Goal: Task Accomplishment & Management: Manage account settings

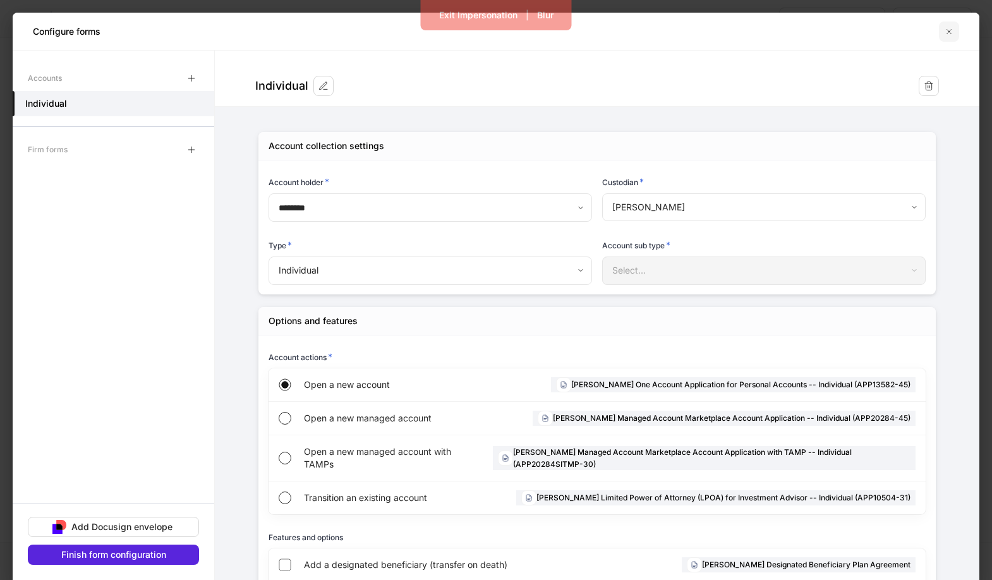
click at [949, 32] on icon "button" at bounding box center [949, 32] width 10 height 10
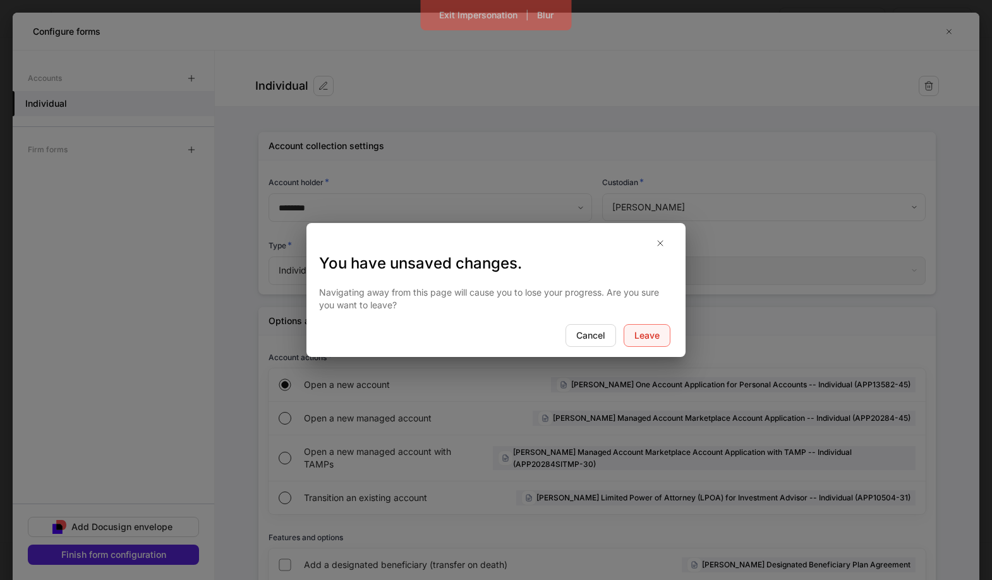
click at [643, 335] on div "Leave" at bounding box center [646, 335] width 25 height 13
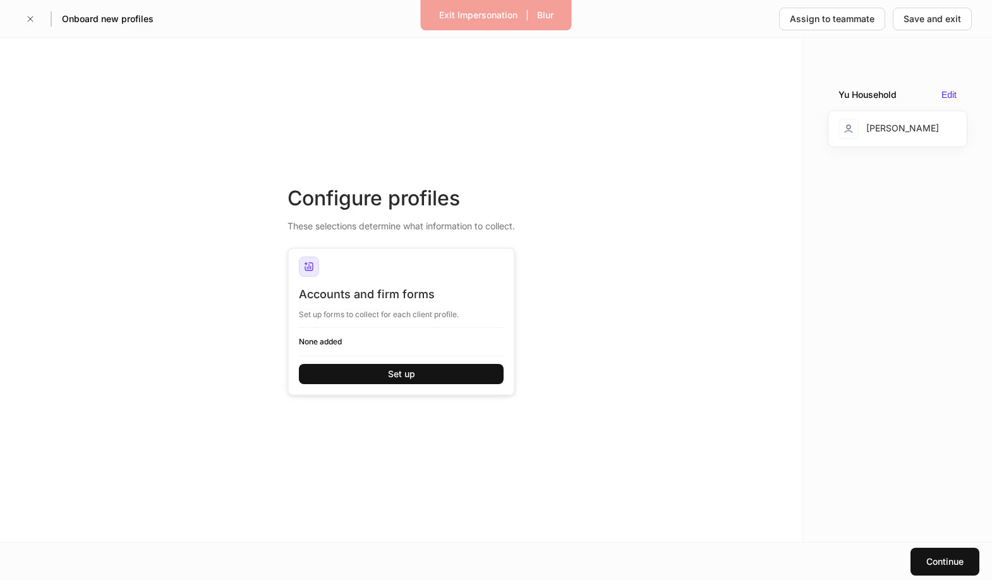
click at [40, 19] on div "Onboard new profiles" at bounding box center [86, 19] width 133 height 20
click at [28, 20] on icon "button" at bounding box center [30, 18] width 5 height 5
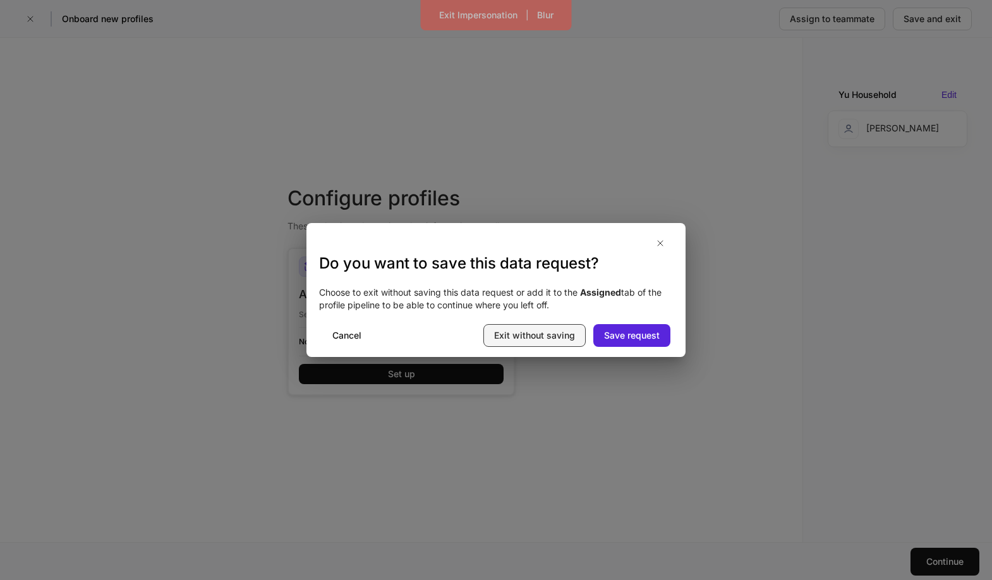
click at [553, 341] on div "Exit without saving" at bounding box center [534, 335] width 81 height 13
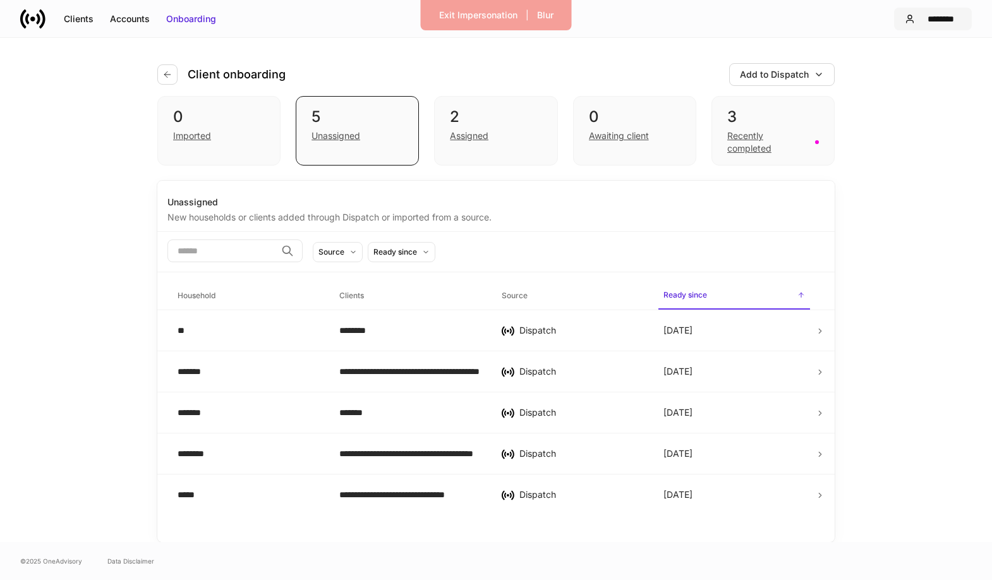
click at [923, 15] on div "********" at bounding box center [940, 19] width 41 height 13
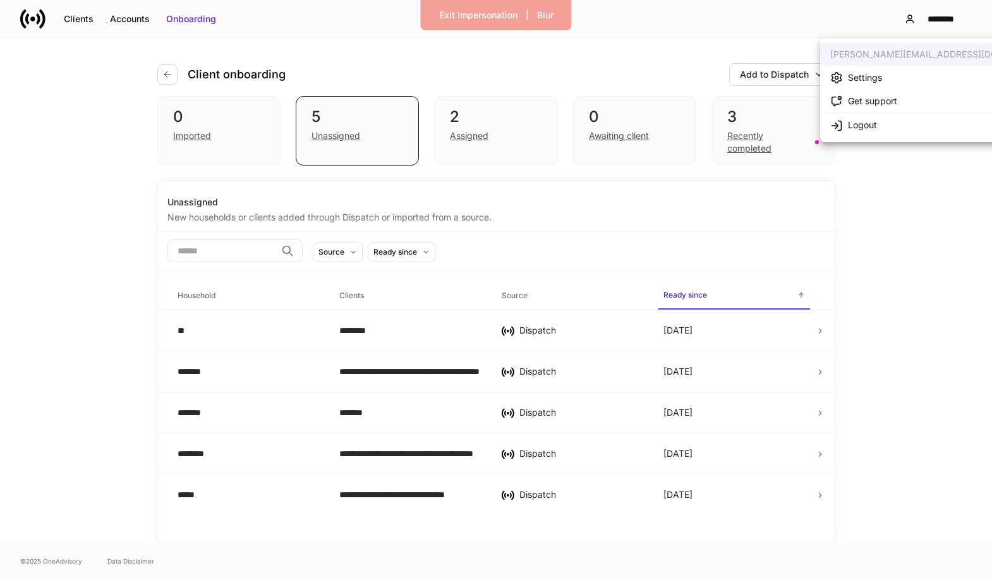
click at [921, 76] on li "Settings" at bounding box center [942, 77] width 245 height 23
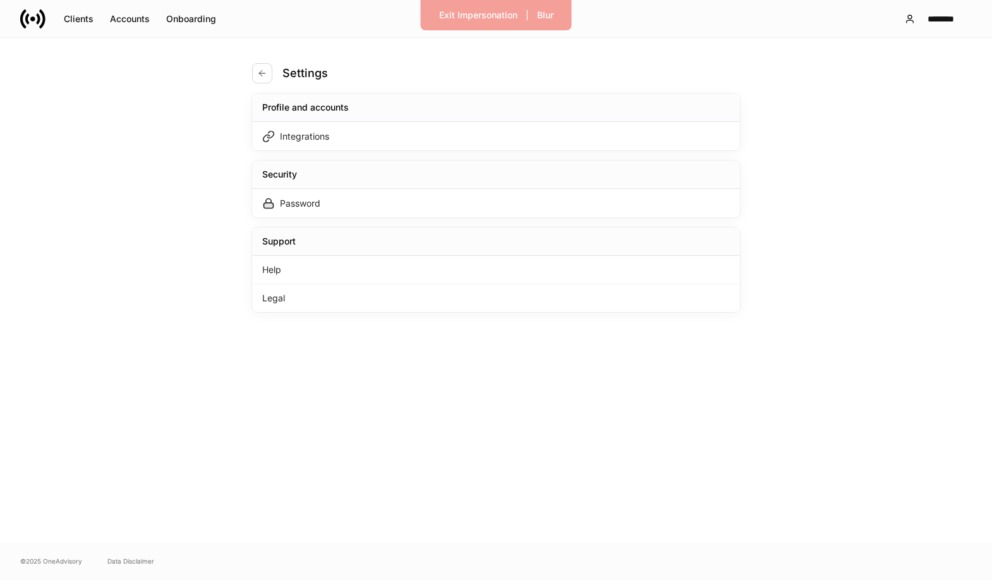
click at [470, 119] on div "Profile and accounts" at bounding box center [496, 108] width 488 height 28
click at [471, 133] on div "Integrations" at bounding box center [496, 136] width 488 height 28
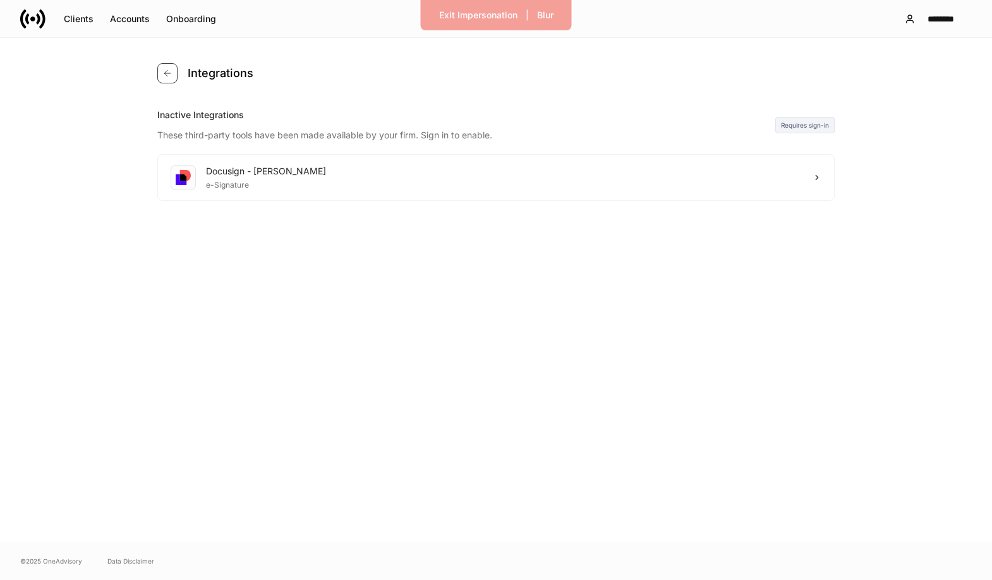
click at [169, 78] on icon "button" at bounding box center [167, 73] width 10 height 10
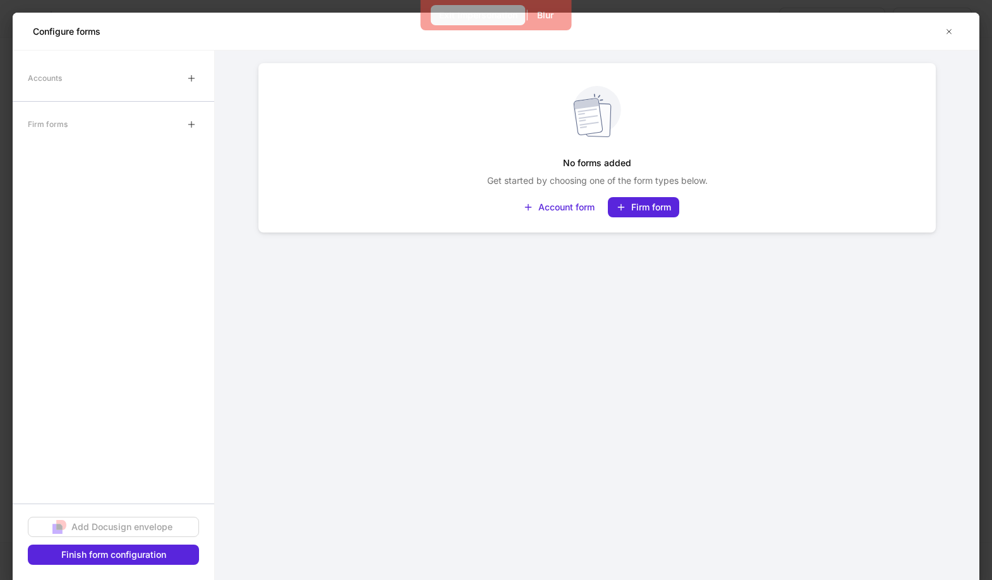
click at [482, 15] on div "Exit Impersonation" at bounding box center [478, 15] width 78 height 13
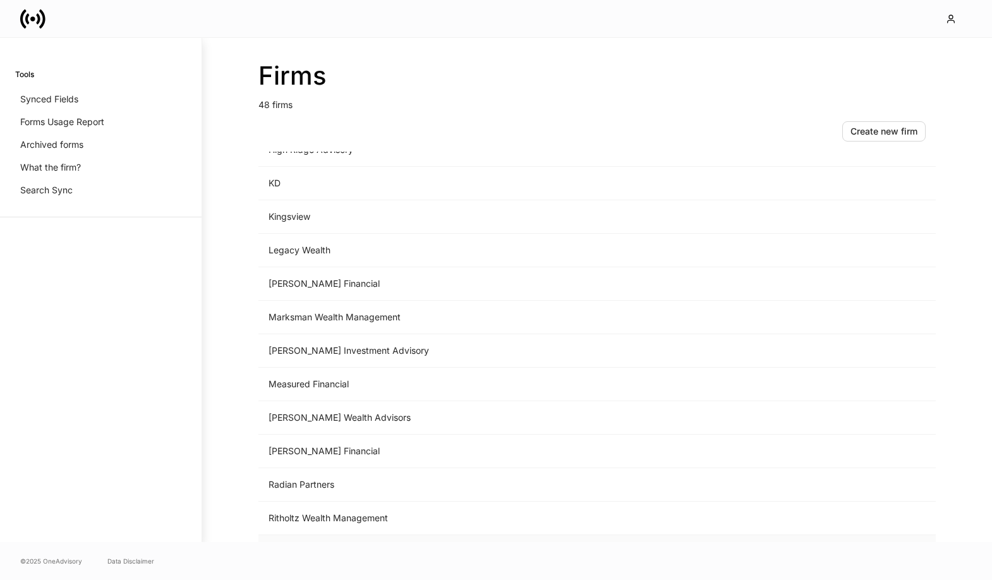
scroll to position [1262, 0]
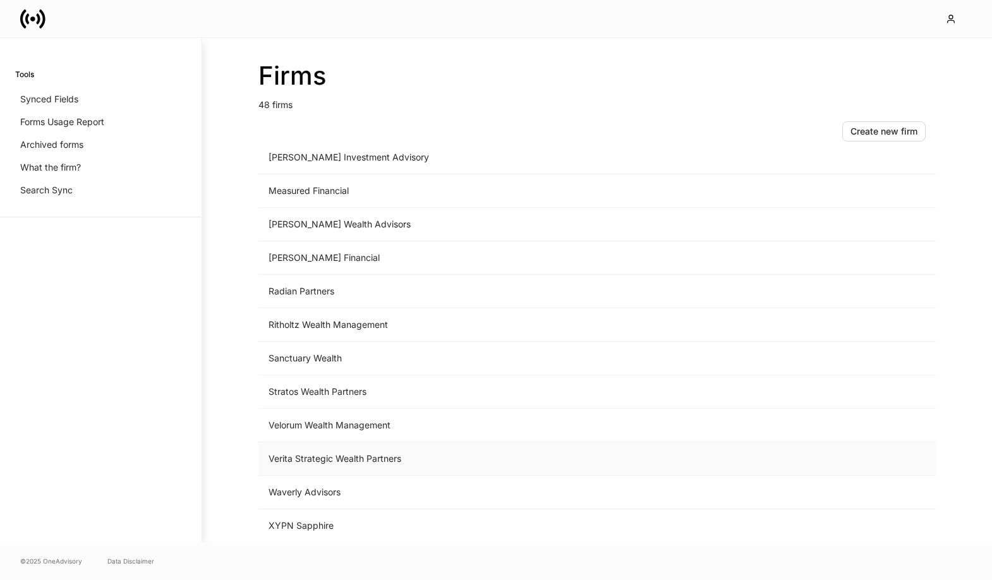
drag, startPoint x: 324, startPoint y: 461, endPoint x: 335, endPoint y: 457, distance: 11.4
click at [327, 460] on td "Verita Strategic Wealth Partners" at bounding box center [492, 458] width 468 height 33
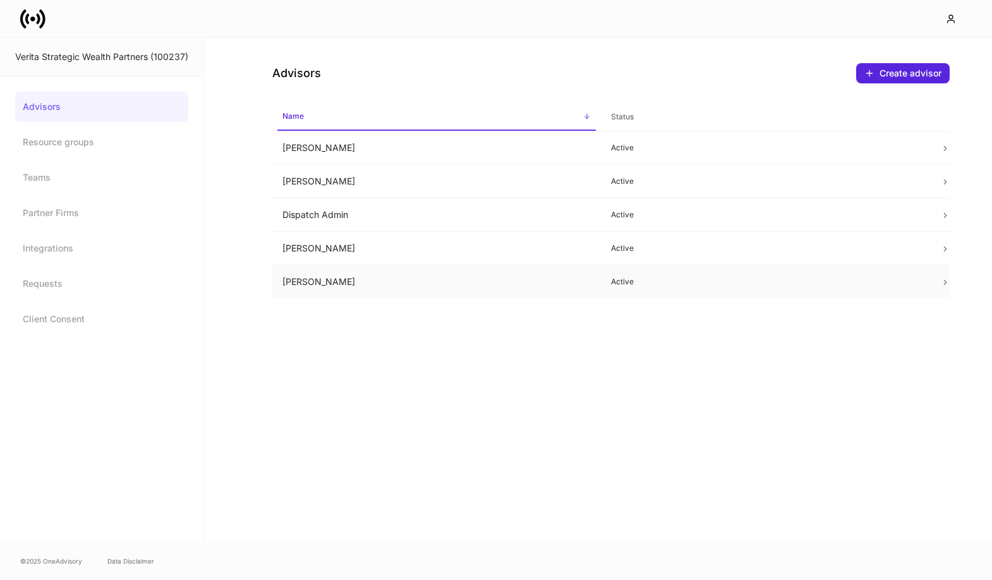
click at [378, 282] on td "[PERSON_NAME]" at bounding box center [436, 281] width 329 height 33
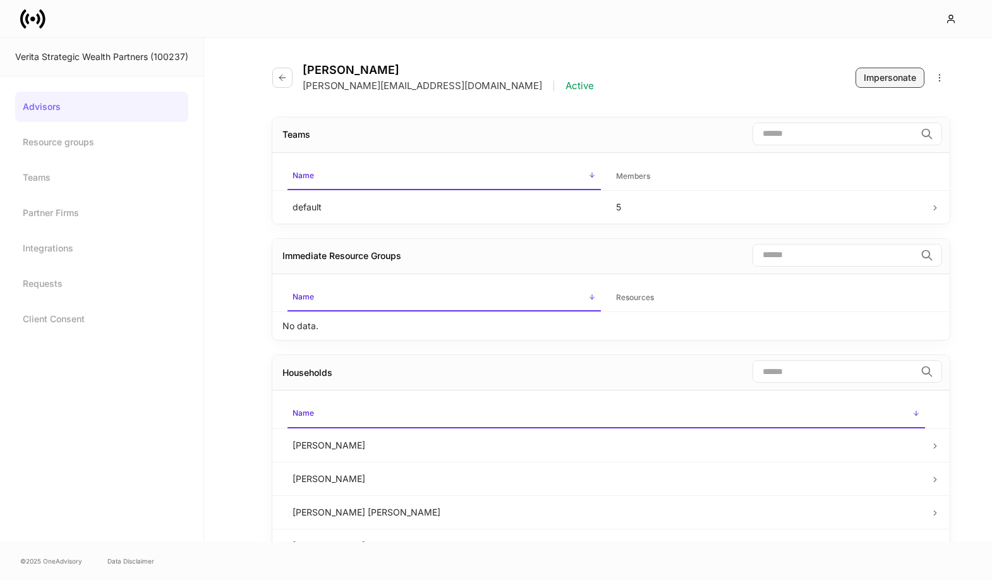
click at [892, 76] on div "Impersonate" at bounding box center [890, 77] width 52 height 13
click at [289, 73] on button "button" at bounding box center [282, 78] width 20 height 20
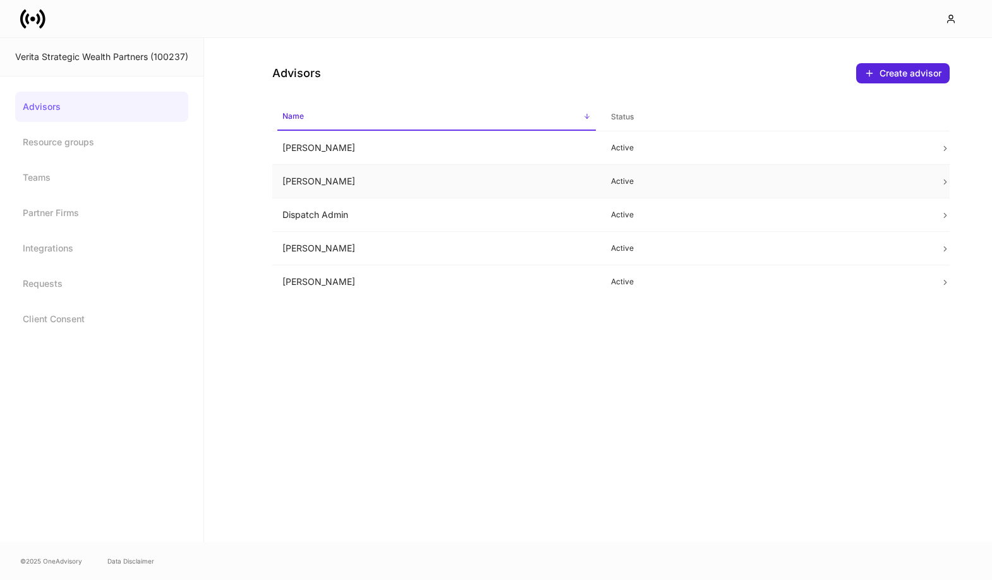
click at [562, 184] on td "[PERSON_NAME]" at bounding box center [436, 181] width 329 height 33
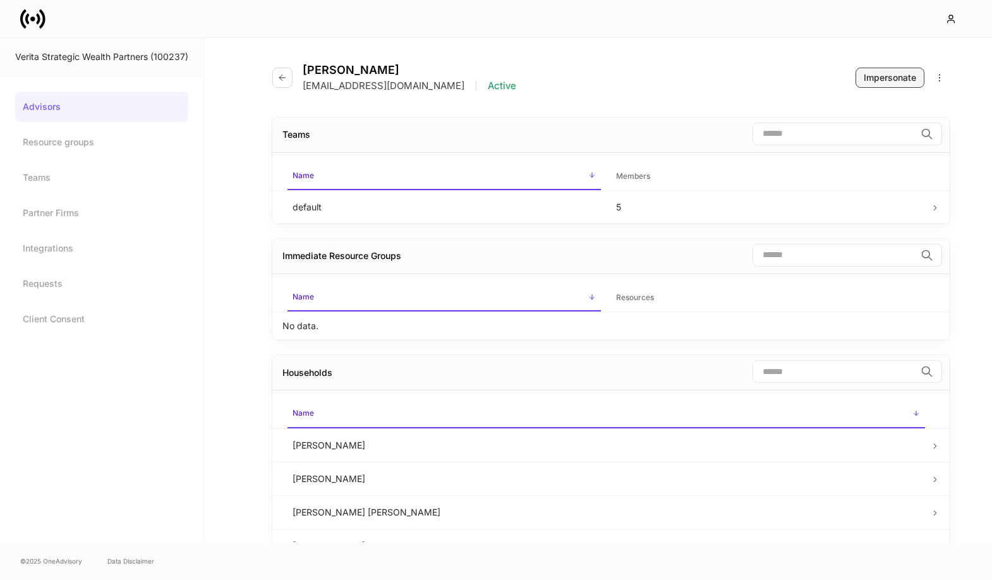
click at [907, 77] on div "Impersonate" at bounding box center [890, 77] width 52 height 13
